Goal: Information Seeking & Learning: Learn about a topic

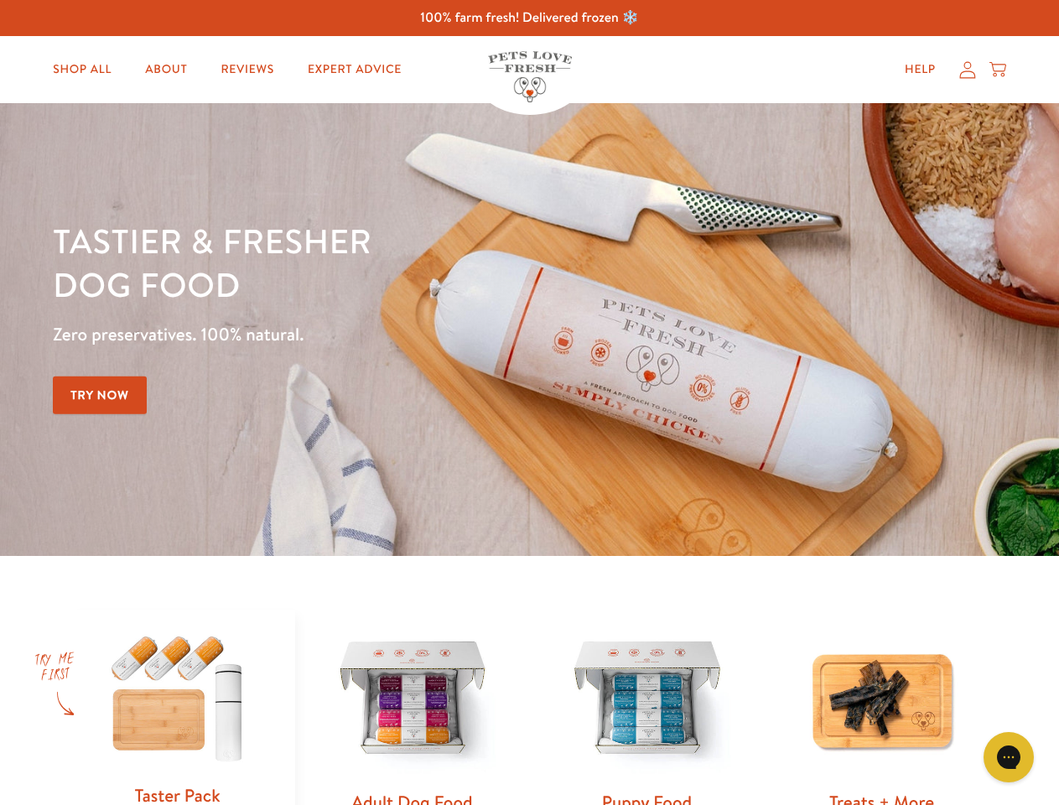
click at [529, 403] on div "Tastier & fresher dog food Zero preservatives. 100% natural. Try Now" at bounding box center [371, 329] width 636 height 221
click at [1009, 757] on icon "Gorgias live chat" at bounding box center [1009, 757] width 16 height 16
